Goal: Task Accomplishment & Management: Use online tool/utility

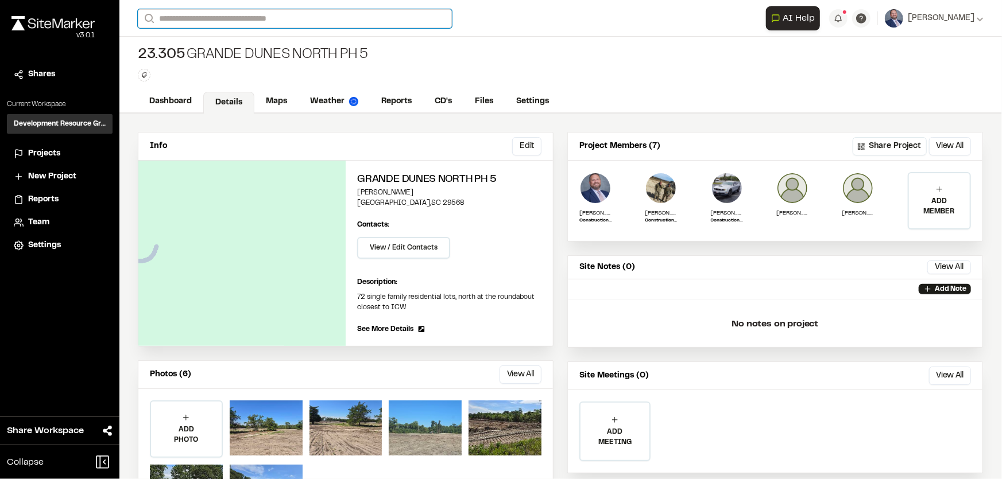
click at [220, 20] on input "Search" at bounding box center [295, 18] width 314 height 19
type input "******"
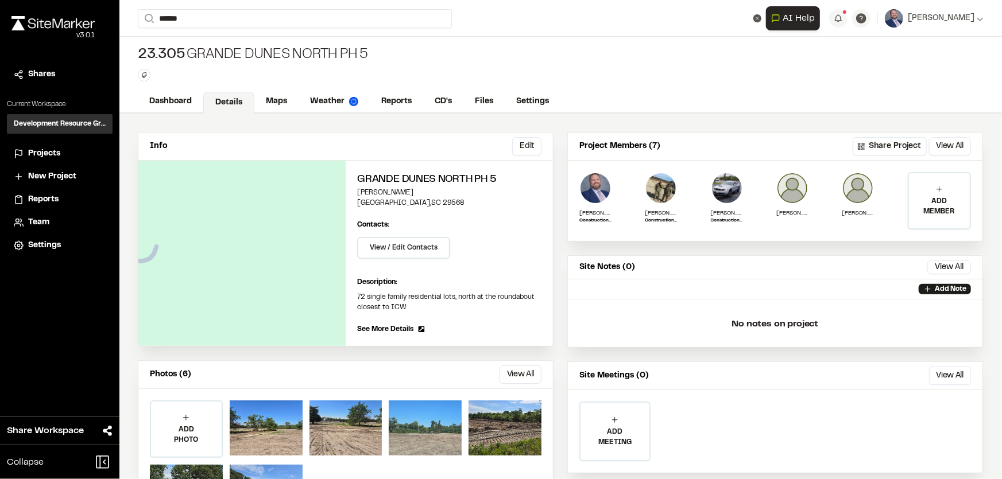
click at [220, 53] on p "Carolina Forest , [GEOGRAPHIC_DATA]" at bounding box center [313, 59] width 336 height 13
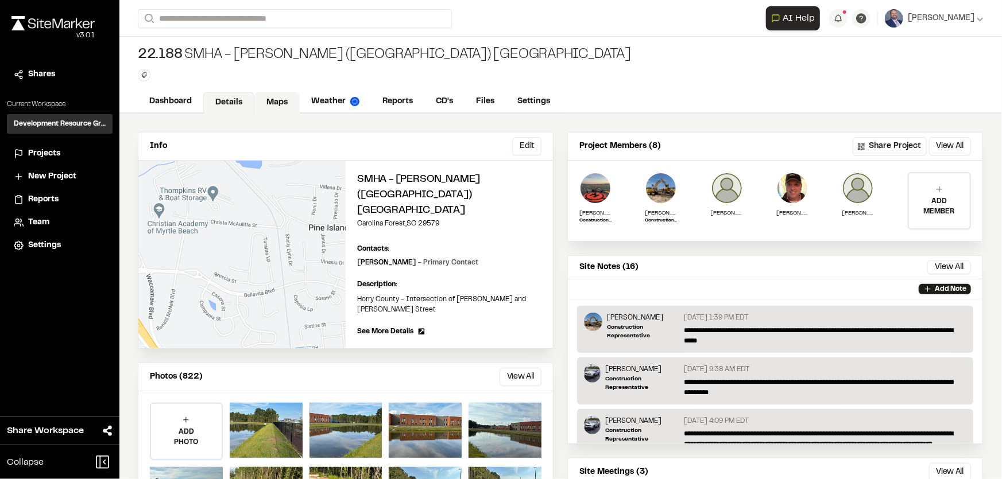
click at [276, 95] on link "Maps" at bounding box center [276, 103] width 45 height 22
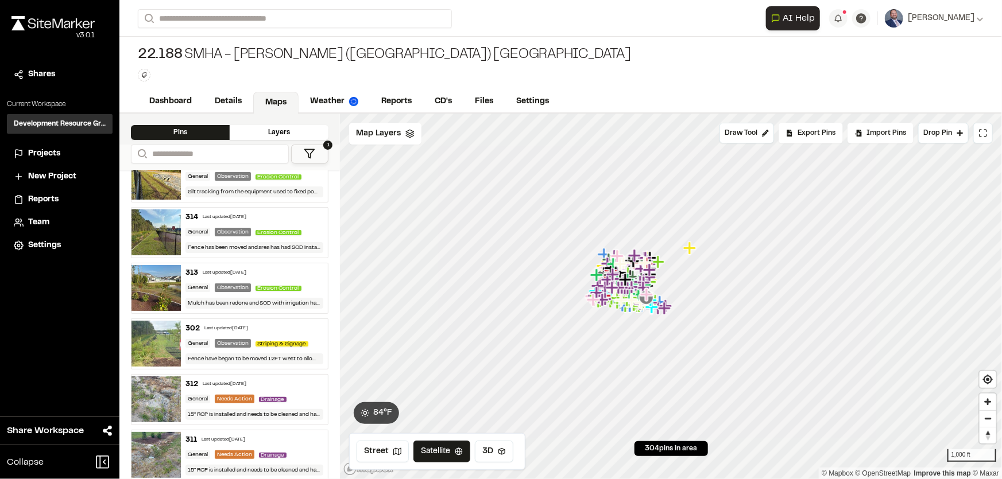
scroll to position [104, 0]
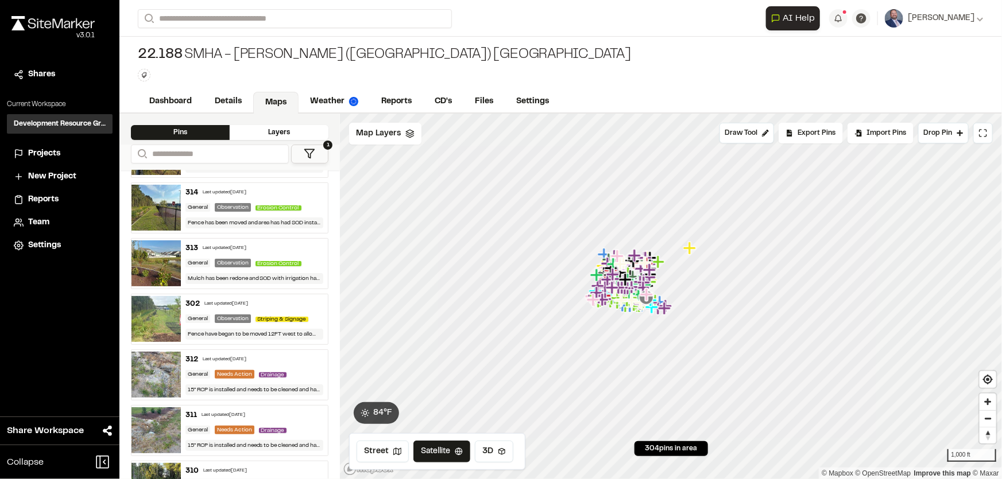
click at [298, 355] on div "312 Last updated [DATE]" at bounding box center [254, 360] width 138 height 10
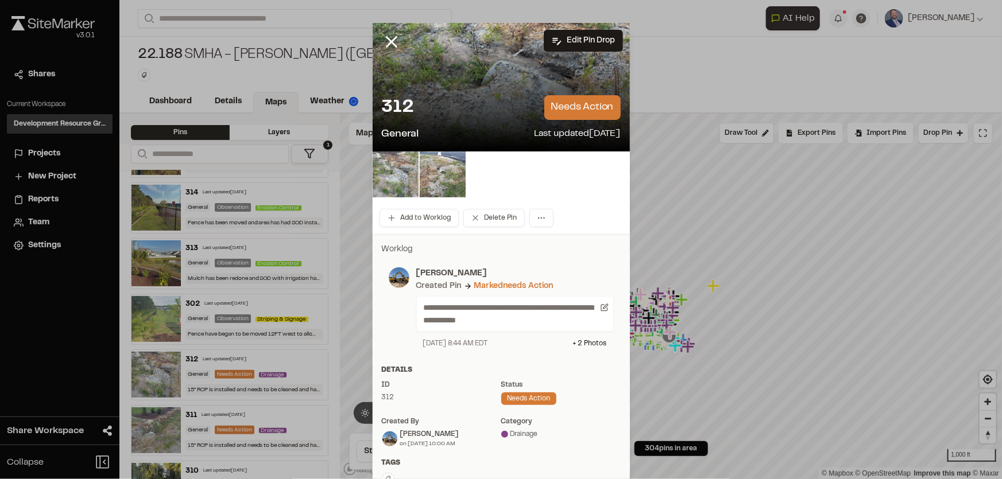
click at [481, 99] on div "312 needs action" at bounding box center [501, 107] width 239 height 25
click at [426, 180] on img at bounding box center [443, 175] width 46 height 46
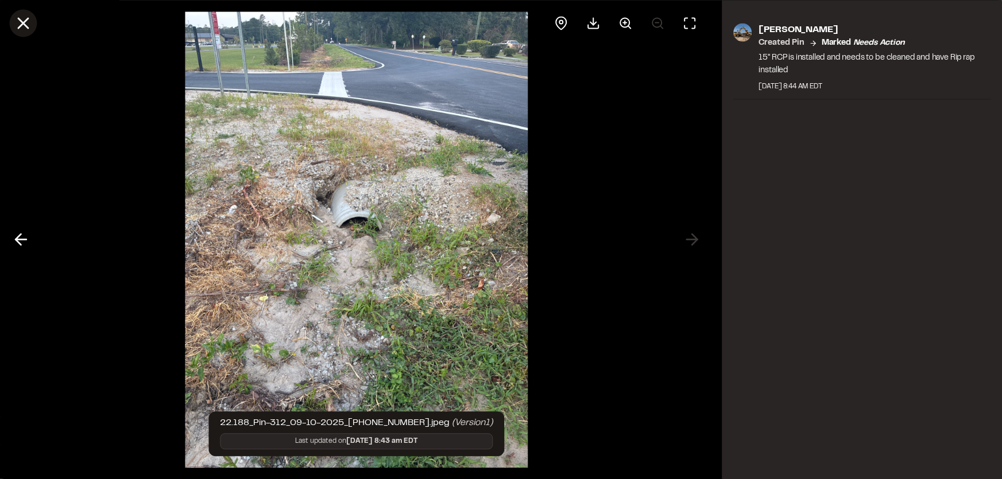
click at [17, 22] on icon at bounding box center [23, 23] width 20 height 20
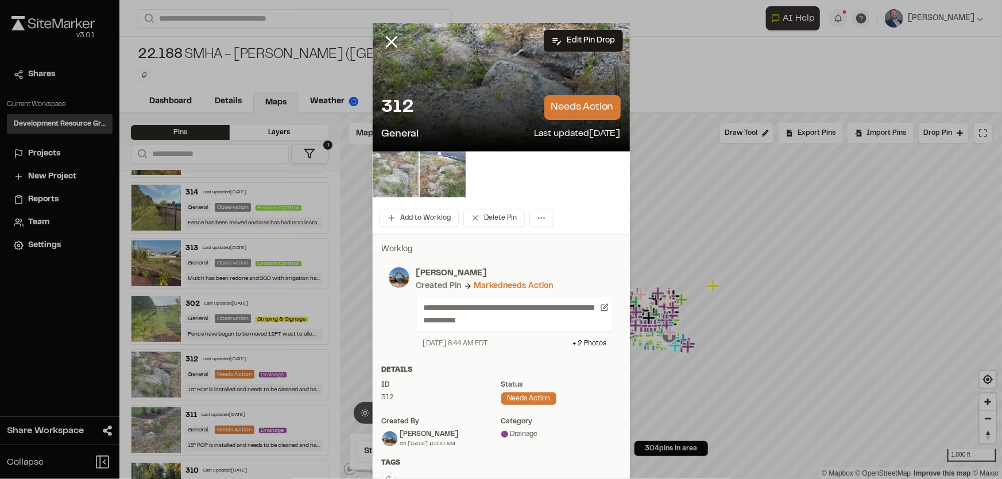
click at [398, 170] on img at bounding box center [396, 175] width 46 height 46
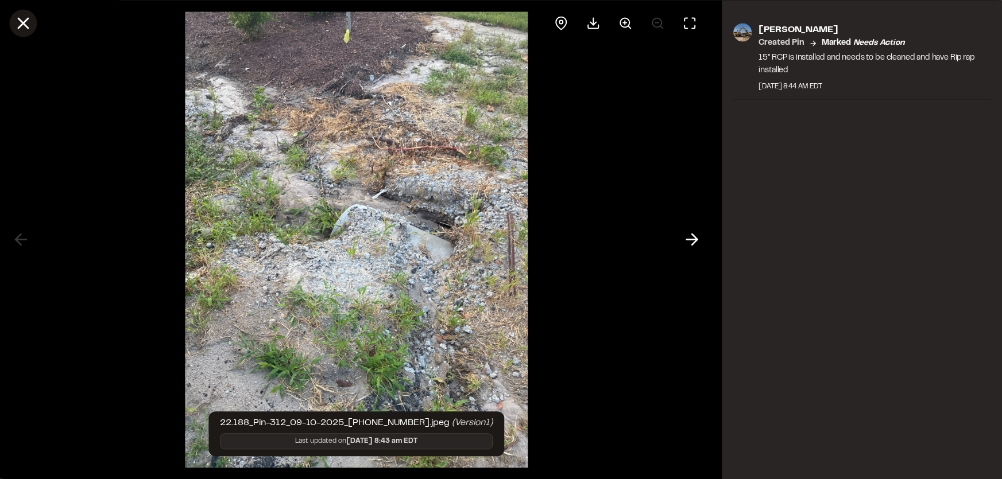
click at [14, 13] on icon at bounding box center [23, 23] width 20 height 20
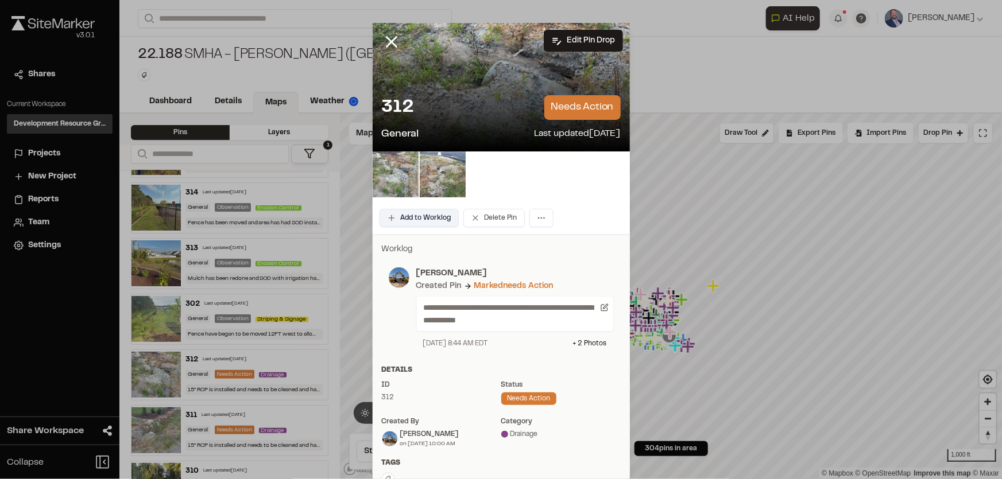
click at [434, 220] on button "Add to Worklog" at bounding box center [418, 218] width 79 height 18
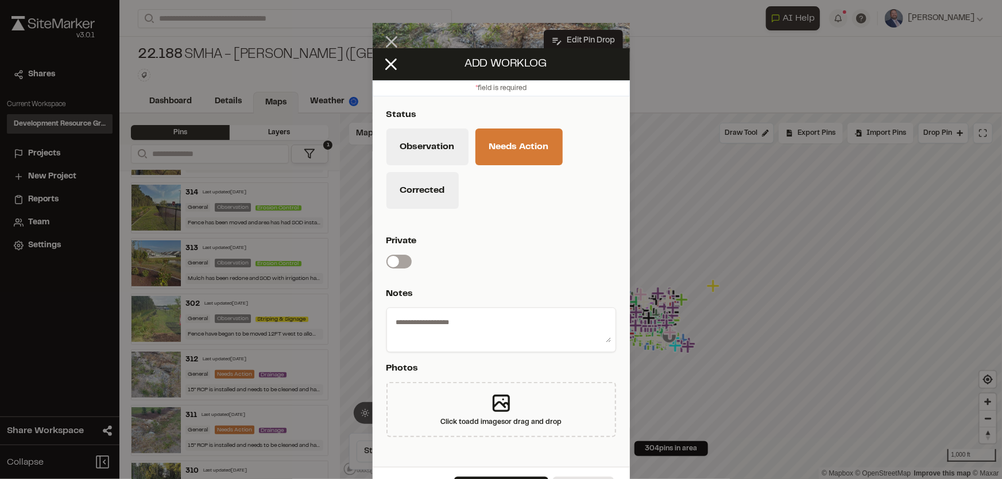
scroll to position [30, 0]
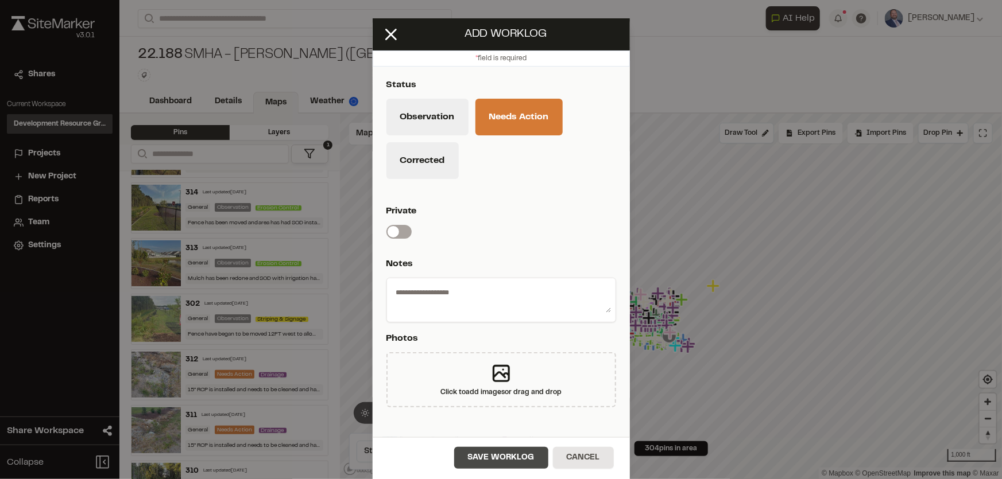
click at [508, 449] on button "Save Worklog" at bounding box center [501, 458] width 94 height 22
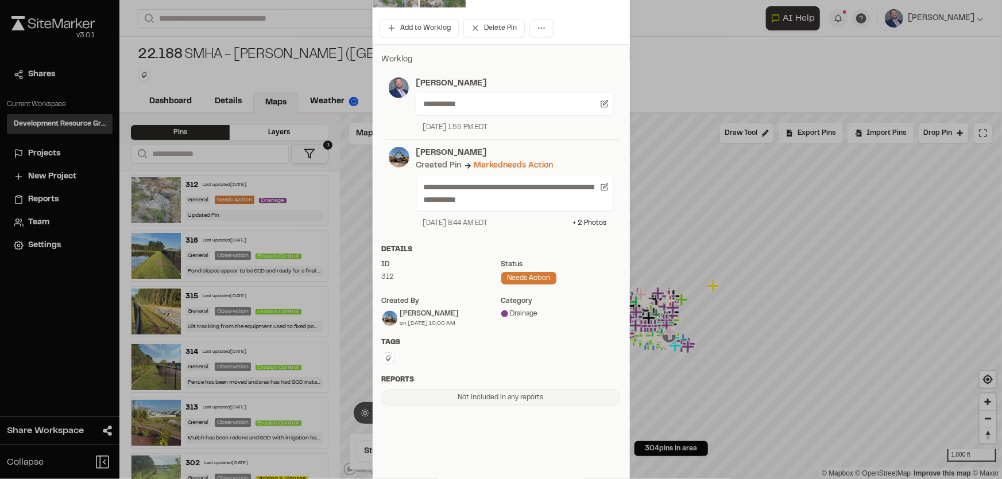
scroll to position [174, 0]
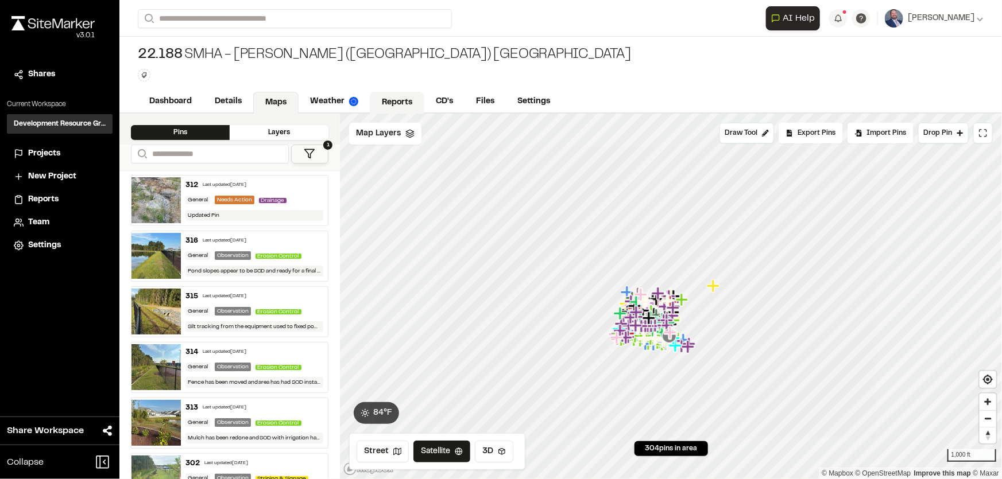
click at [398, 99] on link "Reports" at bounding box center [397, 103] width 55 height 22
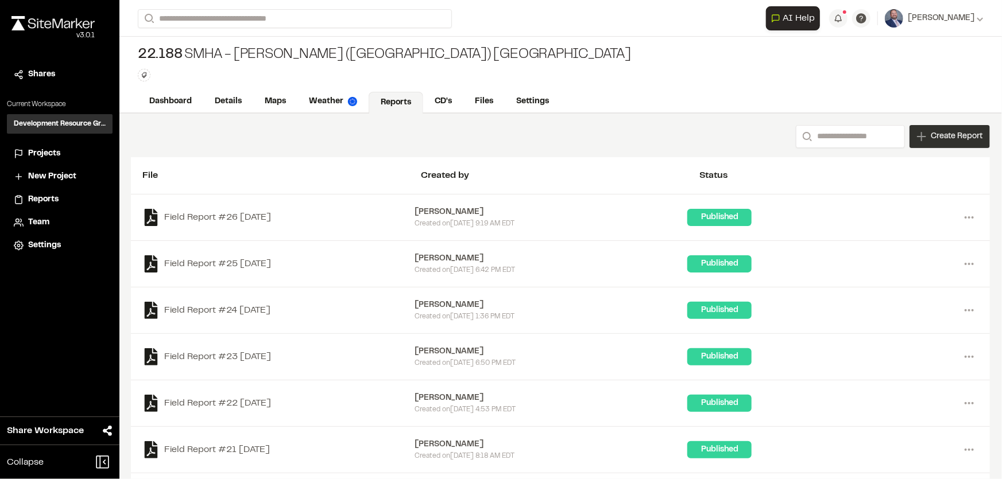
click at [920, 135] on div "Create Report" at bounding box center [949, 136] width 80 height 23
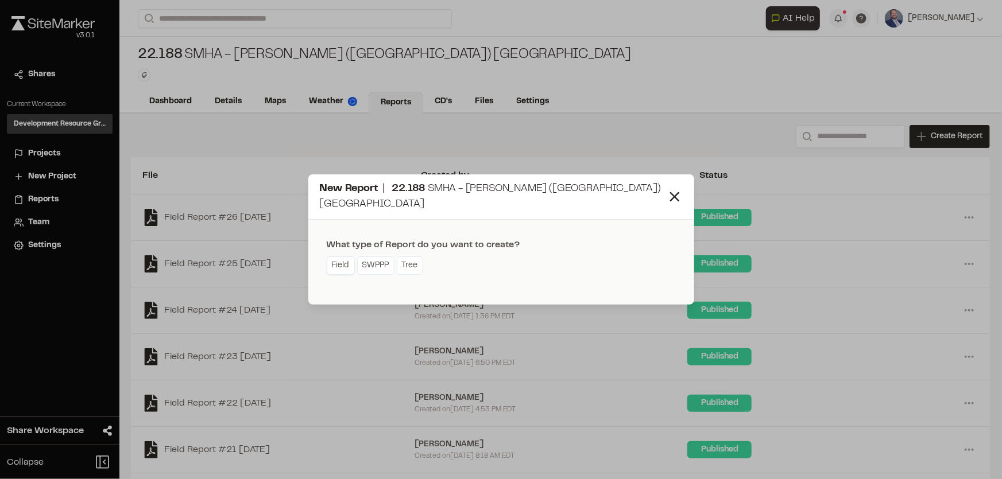
click at [349, 262] on link "Field" at bounding box center [341, 266] width 28 height 18
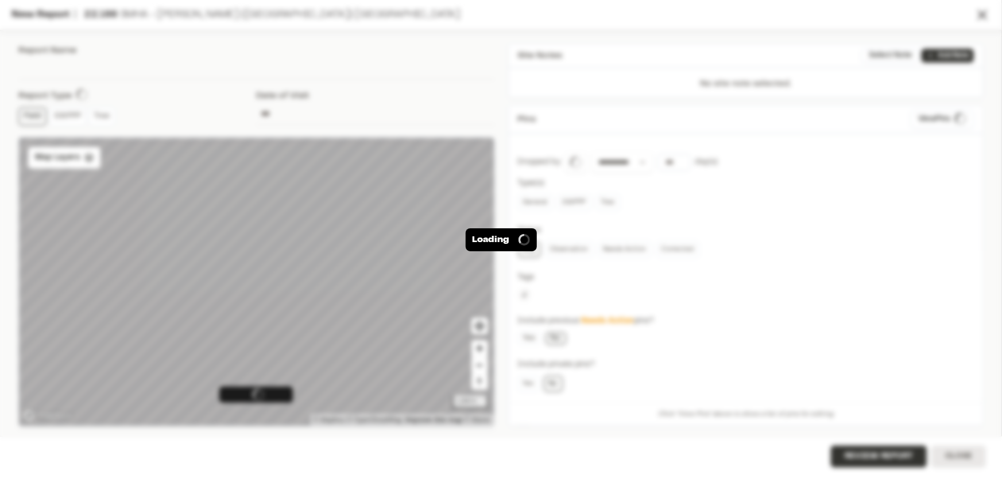
type input "**********"
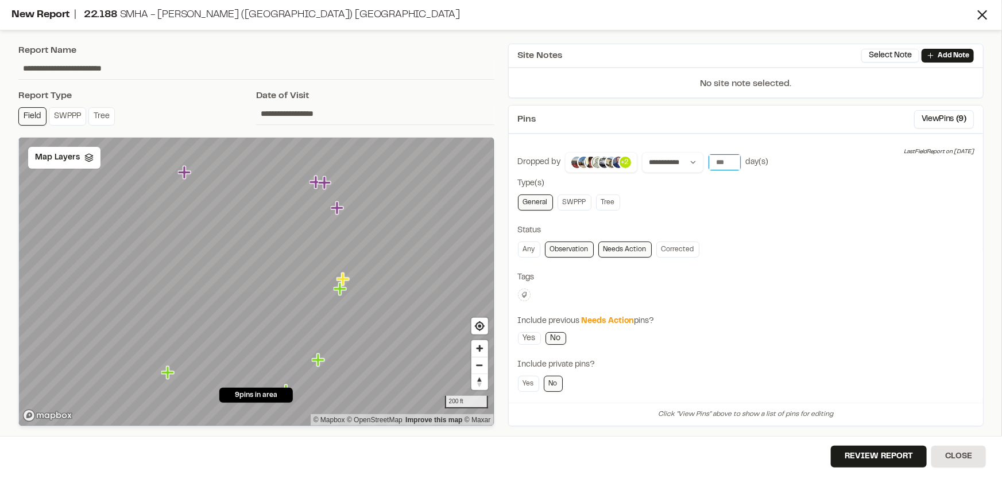
click at [716, 161] on input "number" at bounding box center [724, 162] width 32 height 16
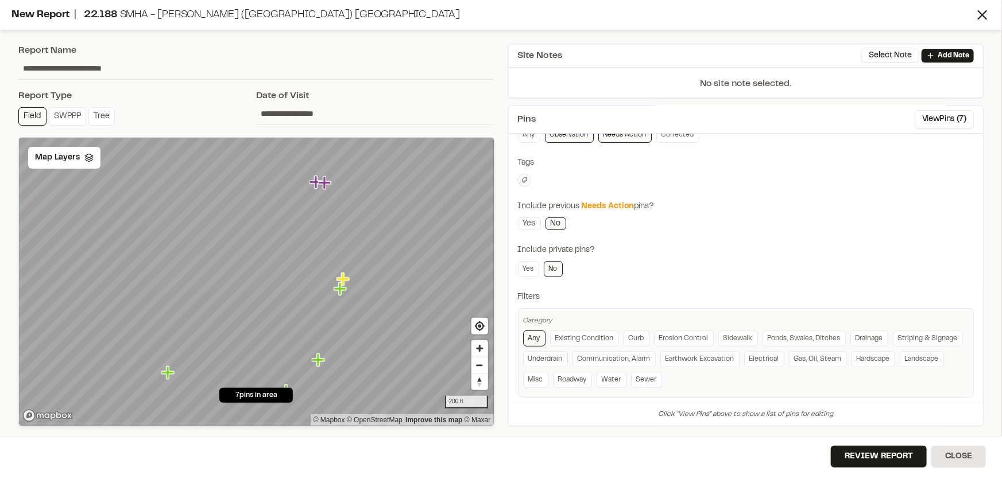
scroll to position [123, 0]
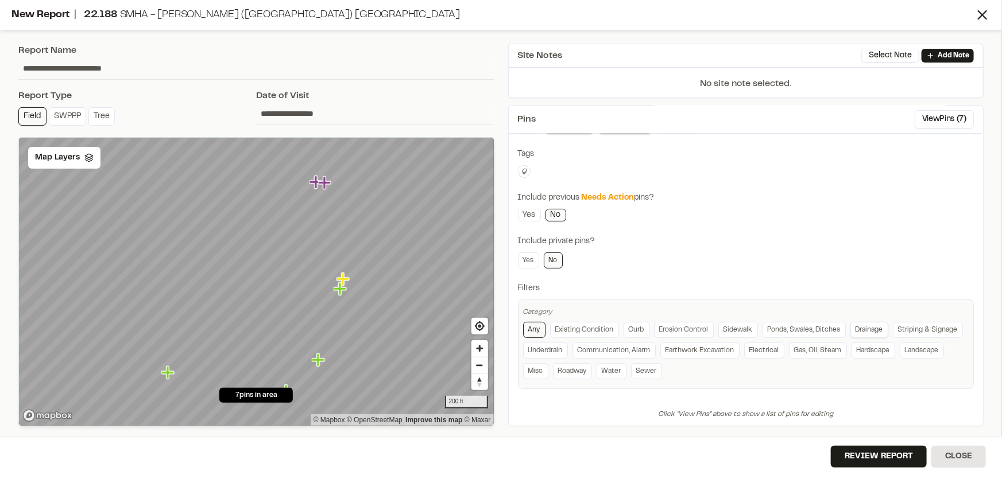
type input "*"
click at [878, 327] on link "Drainage" at bounding box center [869, 330] width 38 height 16
click at [870, 459] on button "Review Report" at bounding box center [879, 457] width 96 height 22
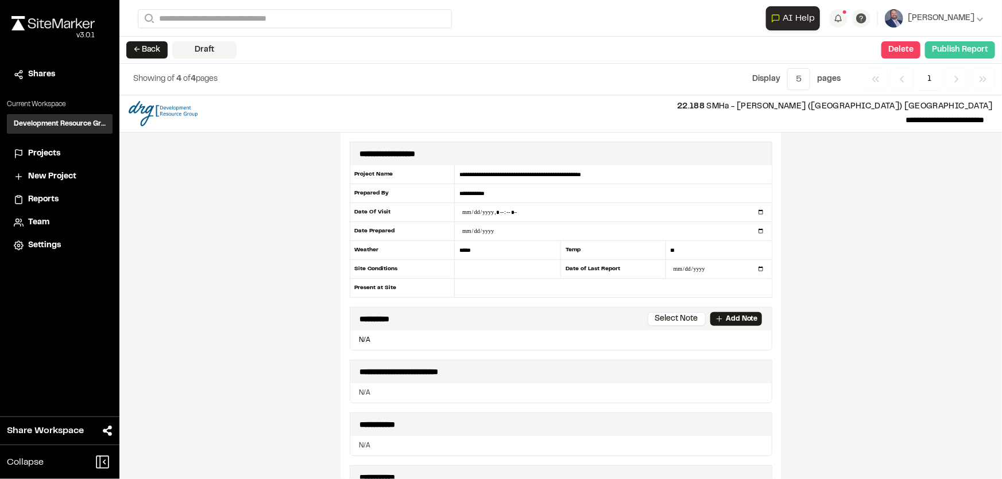
click at [963, 47] on button "Publish Report" at bounding box center [960, 49] width 70 height 17
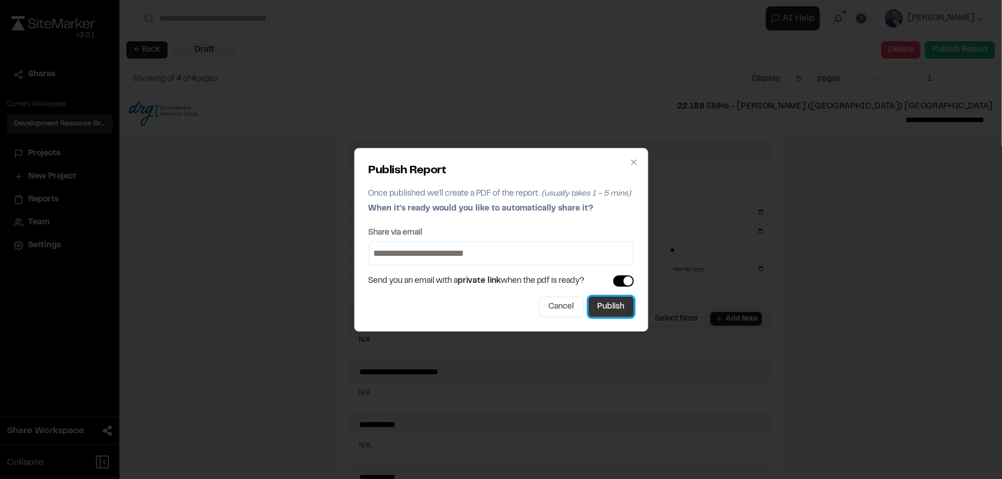
click at [605, 303] on button "Publish" at bounding box center [610, 307] width 45 height 21
